Goal: Transaction & Acquisition: Purchase product/service

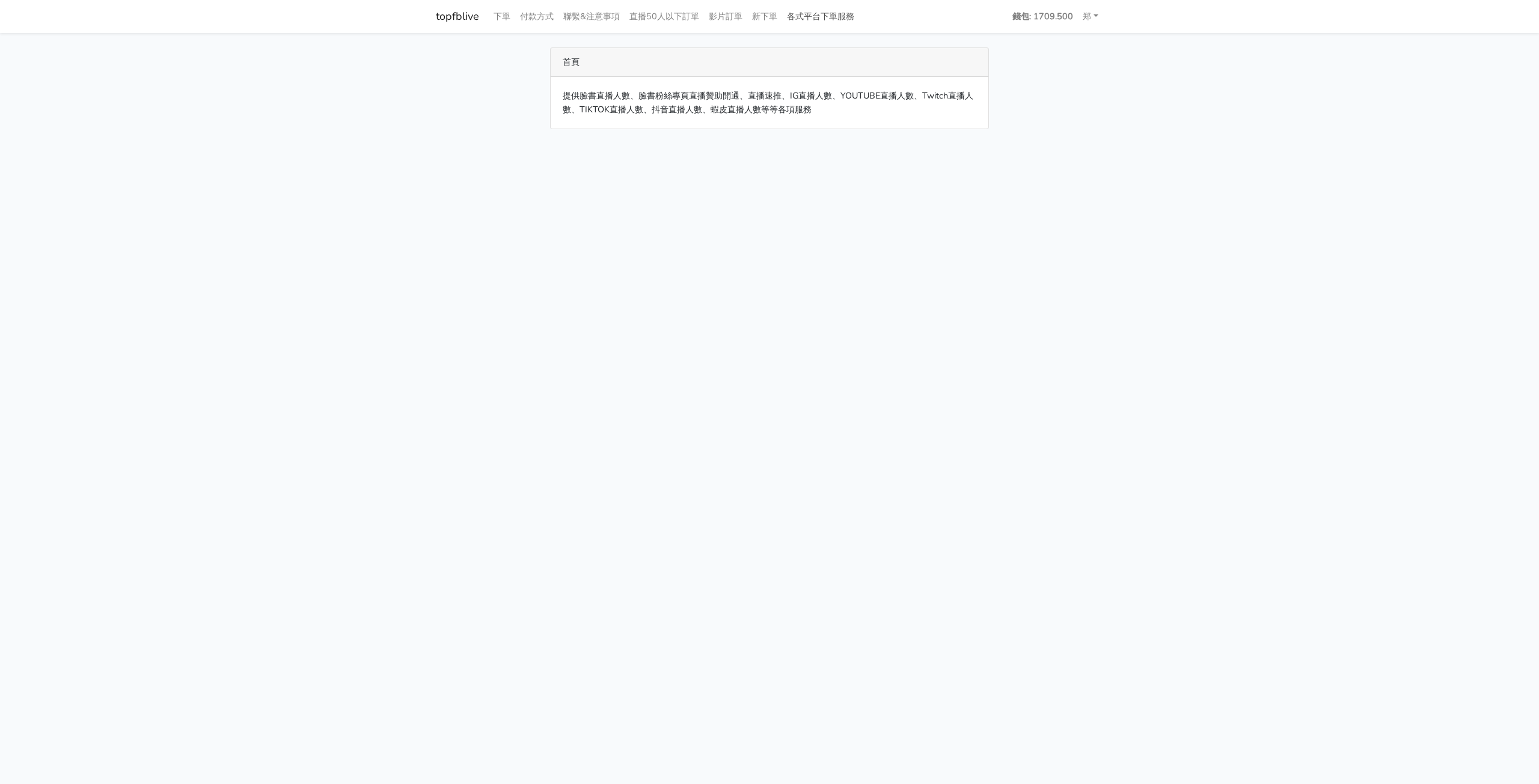
click at [847, 17] on link "各式平台下單服務" at bounding box center [821, 17] width 77 height 23
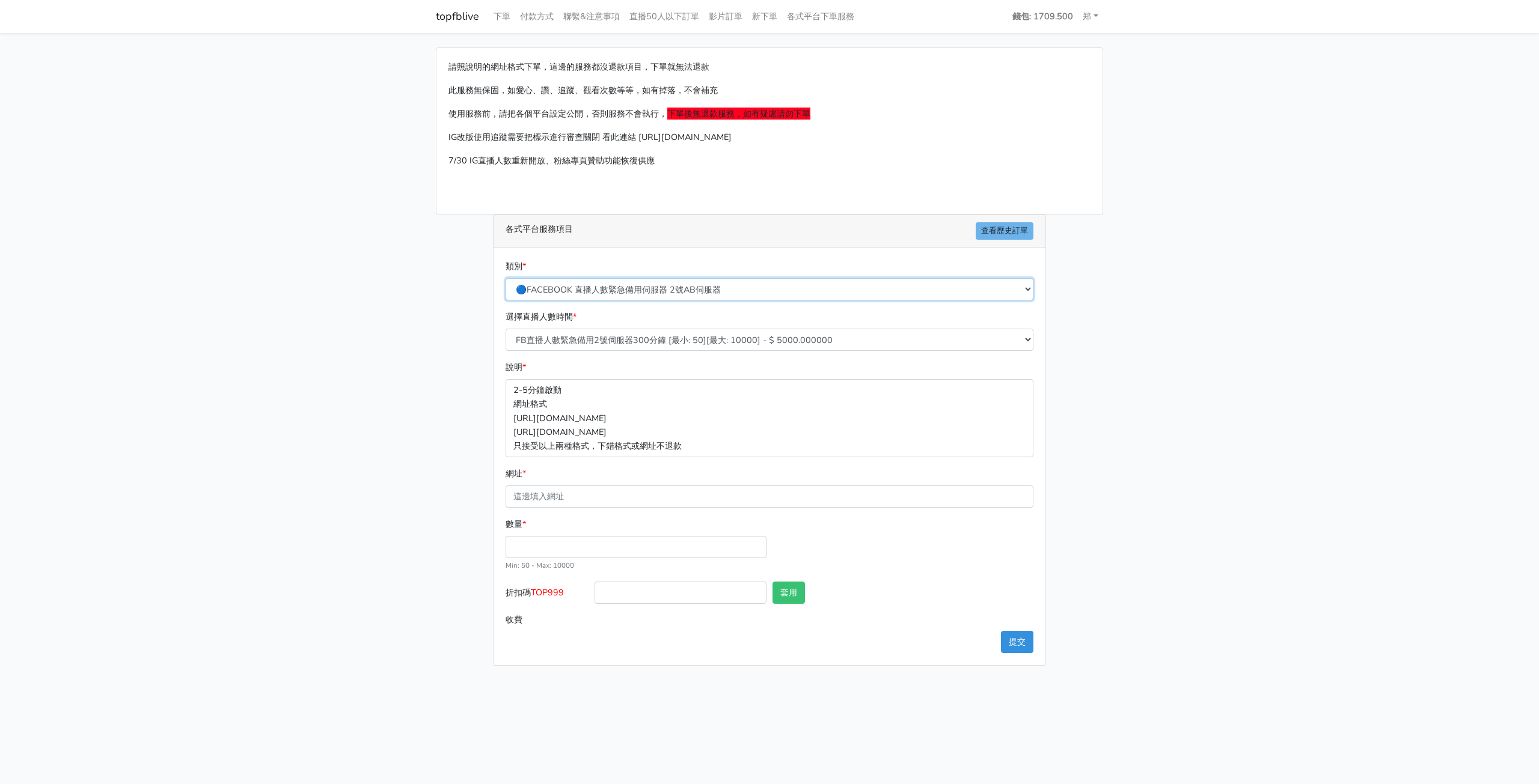
click at [733, 289] on select "🔵FACEBOOK 直播人數緊急備用伺服器 2號AB伺服器 🔵FACEBOOK 網軍專用貼文留言 安全保密 🔵9/30 FACEBOOK 直播人數緩慢進場緩慢…" at bounding box center [769, 289] width 528 height 22
select select "🔵FACEBOOK 直播人數 AB伺服器"
click at [506, 279] on select "🔵FACEBOOK 直播人數緊急備用伺服器 2號AB伺服器 🔵FACEBOOK 網軍專用貼文留言 安全保密 🔵9/30 FACEBOOK 直播人數緩慢進場緩慢…" at bounding box center [769, 289] width 528 height 22
click at [604, 496] on input "網址 *" at bounding box center [769, 496] width 528 height 22
paste input "[URL][DOMAIN_NAME]"
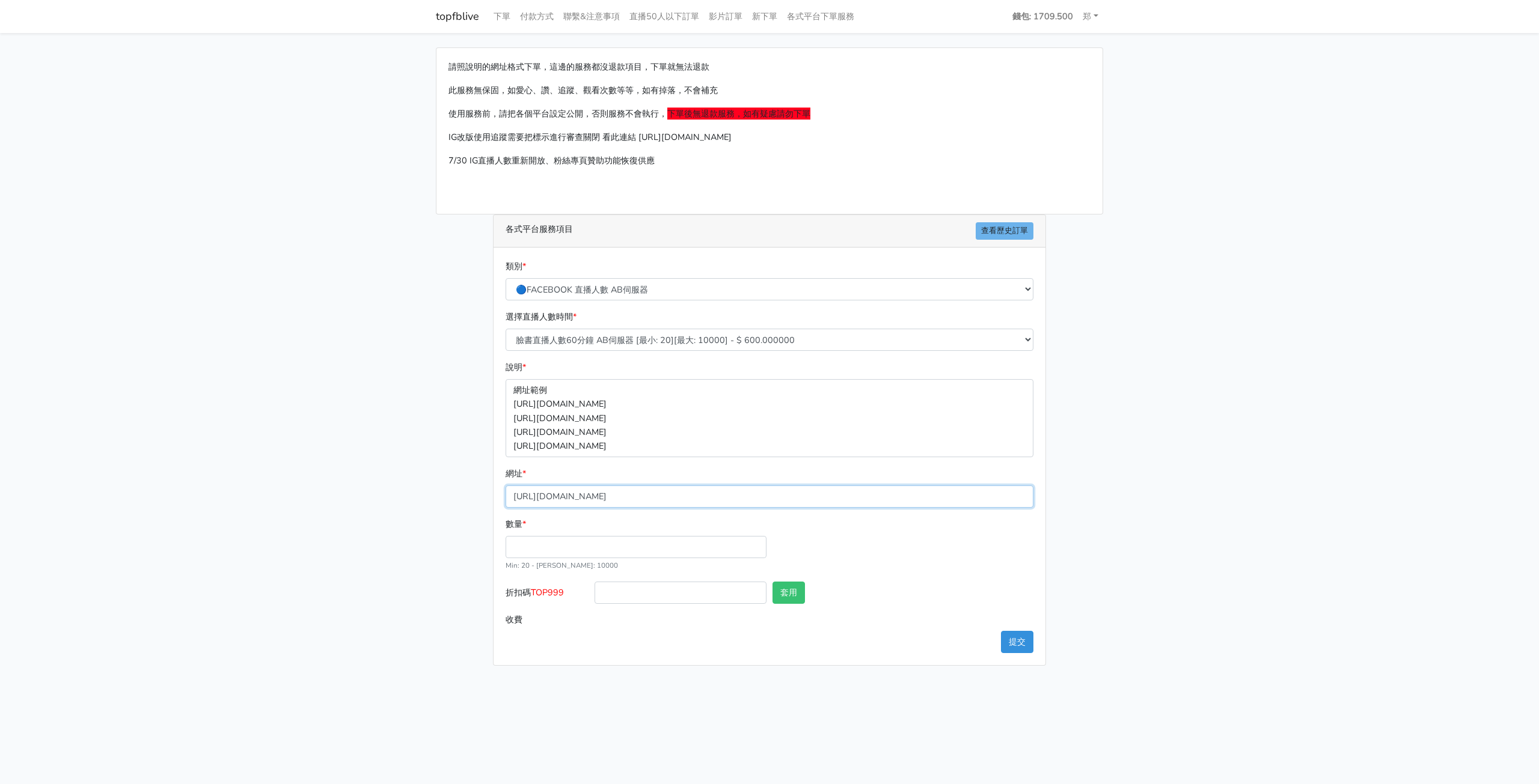
type input "[URL][DOMAIN_NAME]"
click at [612, 551] on input "數量 *" at bounding box center [636, 547] width 261 height 22
type input "20"
type input "12.000"
click at [989, 609] on input "12.000" at bounding box center [814, 619] width 439 height 22
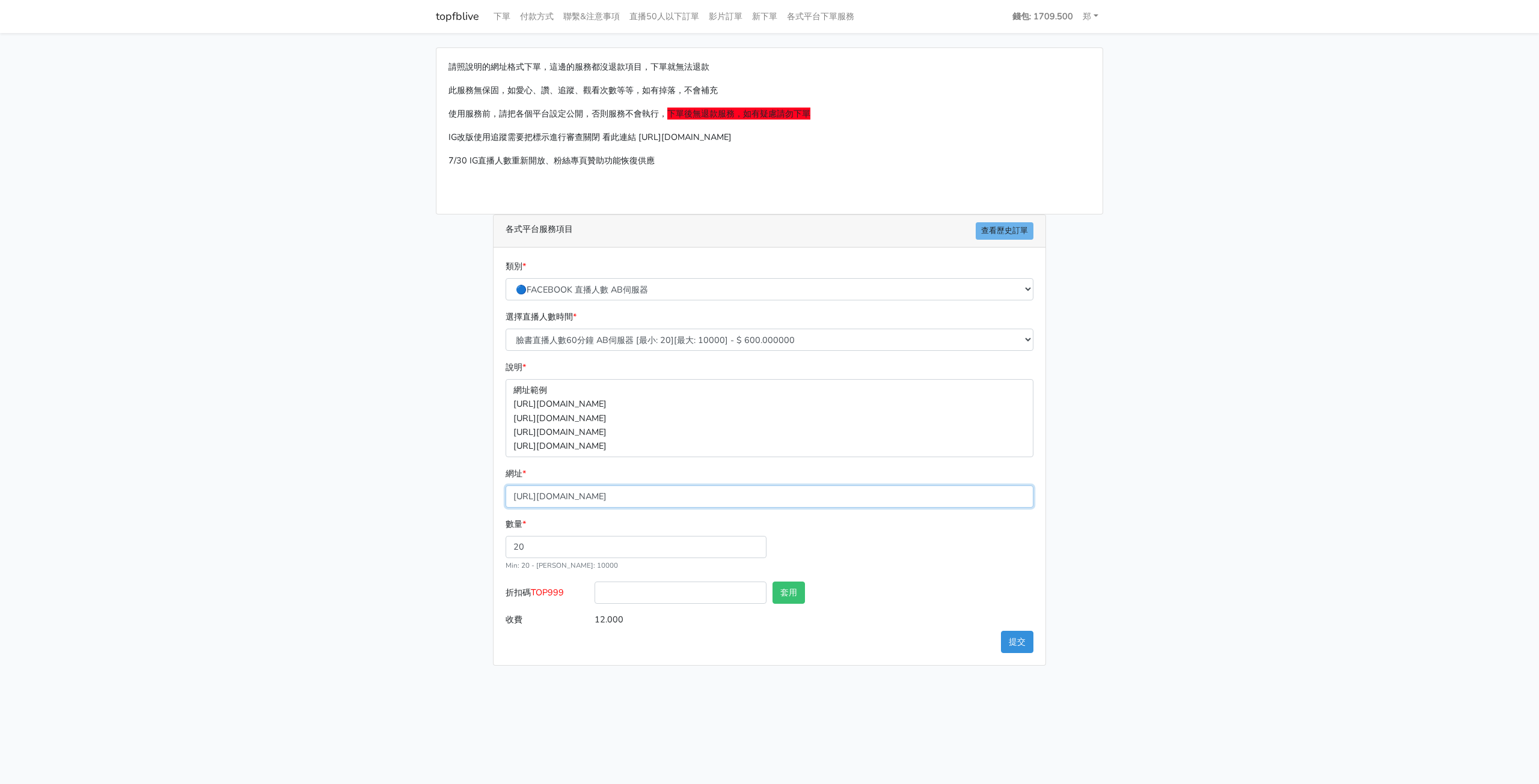
click at [824, 489] on input "[URL][DOMAIN_NAME]" at bounding box center [769, 496] width 528 height 22
click at [1136, 530] on main "請照說明的網址格式下單，這邊的服務都沒退款項目，下單就無法退款 此服務無保固，如愛心、讚、追蹤、觀看次數等等，如有掉落，不會補充 使用服務前，請把各個平台設定…" at bounding box center [769, 357] width 1539 height 648
click at [717, 335] on select "臉書直播人數60分鐘 AB伺服器 [最小: 20][最大: 10000] - $ 600.000000 臉書直播人數90分鐘 AB伺服器 [最小: 20][最…" at bounding box center [769, 339] width 528 height 22
select select "613"
click at [506, 328] on select "臉書直播人數60分鐘 AB伺服器 [最小: 20][最大: 10000] - $ 600.000000 臉書直播人數90分鐘 AB伺服器 [最小: 20][最…" at bounding box center [769, 339] width 528 height 22
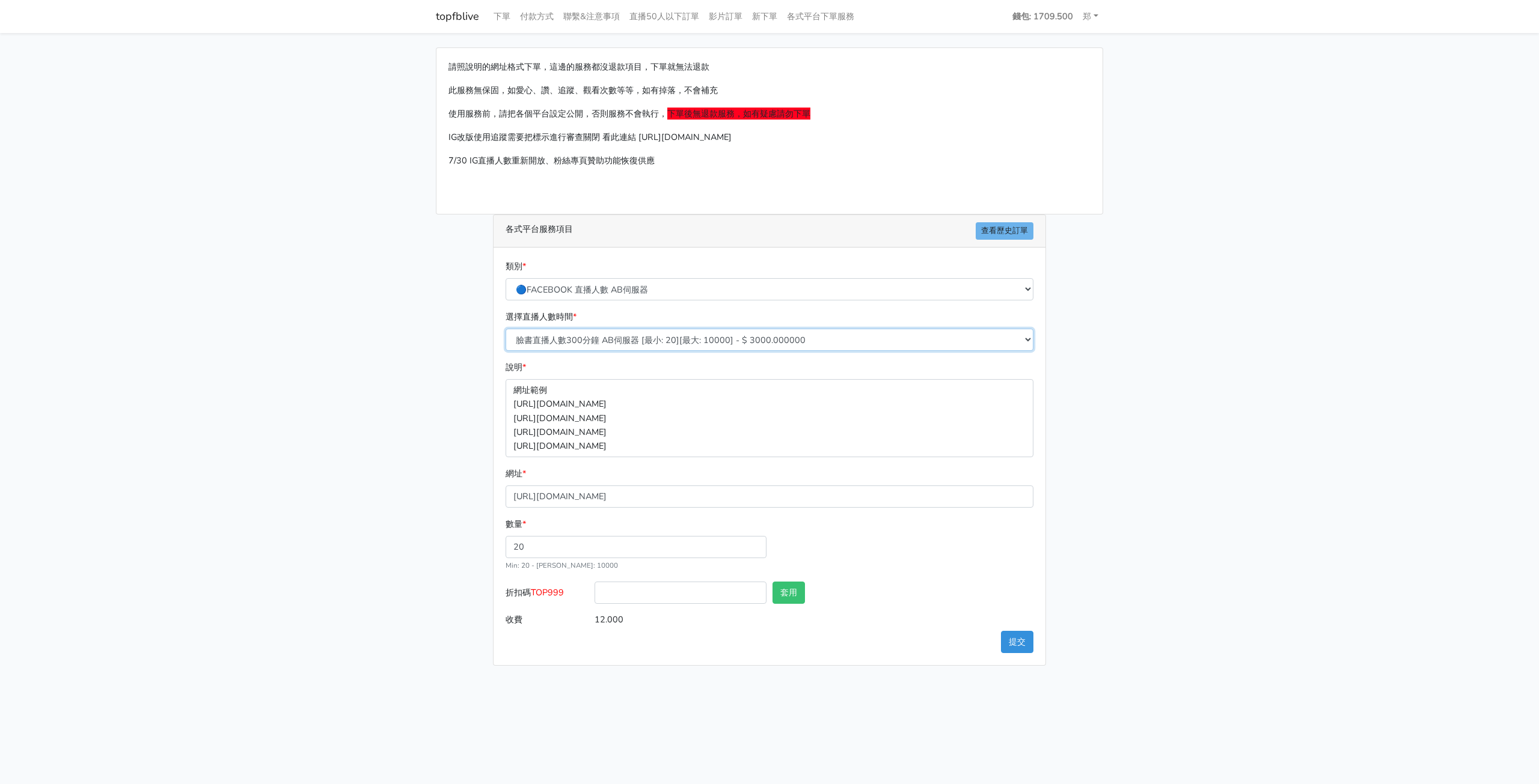
type input "60.000"
click at [1235, 543] on main "請照說明的網址格式下單，這邊的服務都沒退款項目，下單就無法退款 此服務無保固，如愛心、讚、追蹤、觀看次數等等，如有掉落，不會補充 使用服務前，請把各個平台設定…" at bounding box center [769, 357] width 1539 height 648
click at [1077, 540] on div "請照說明的網址格式下單，這邊的服務都沒退款項目，下單就無法退款 此服務無保固，如愛心、讚、追蹤、觀看次數等等，如有掉落，不會補充 使用服務前，請把各個平台設定…" at bounding box center [769, 357] width 685 height 619
click at [1012, 640] on button "提交" at bounding box center [1017, 642] width 32 height 22
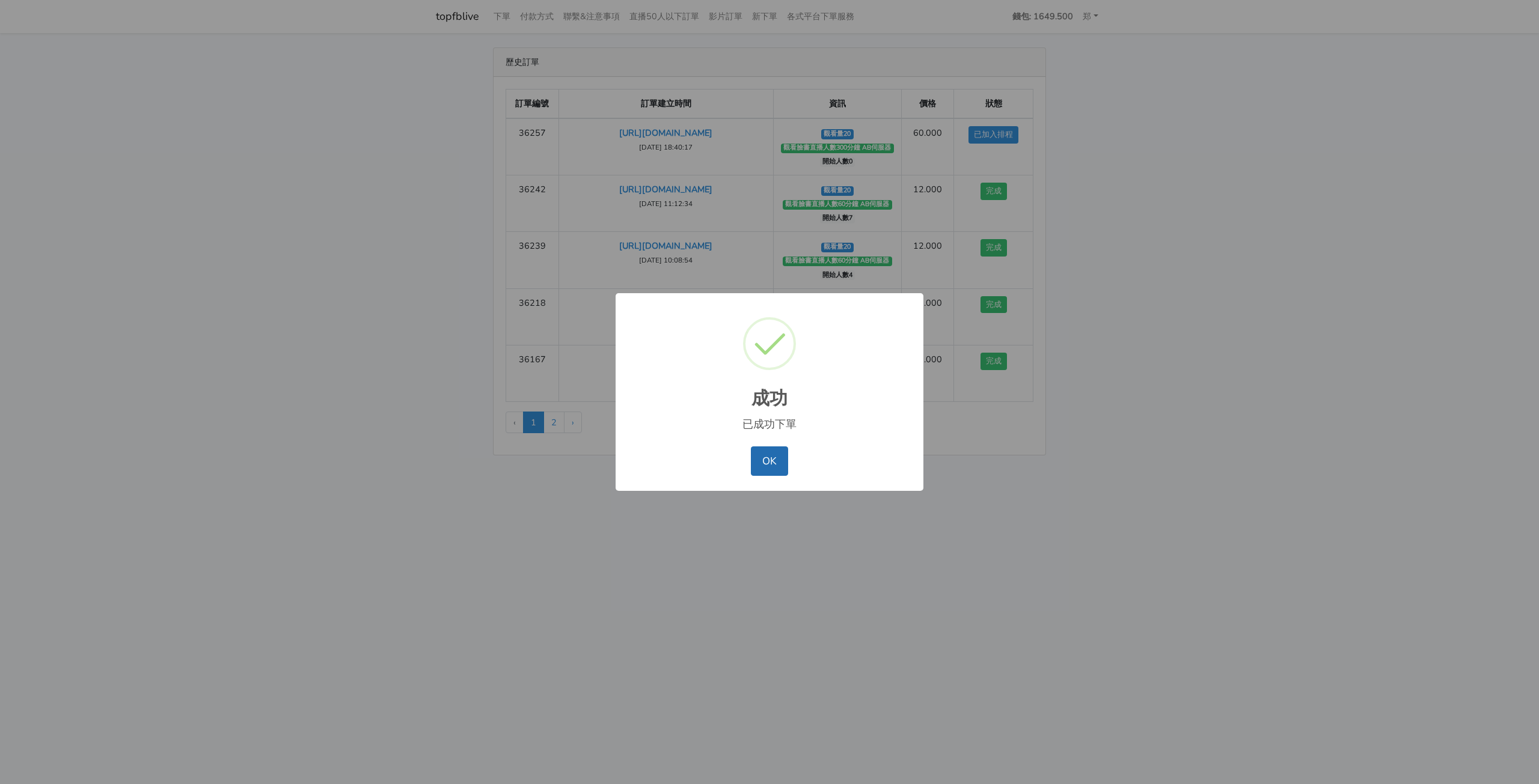
click at [765, 463] on button "OK" at bounding box center [769, 461] width 37 height 29
